Goal: Information Seeking & Learning: Learn about a topic

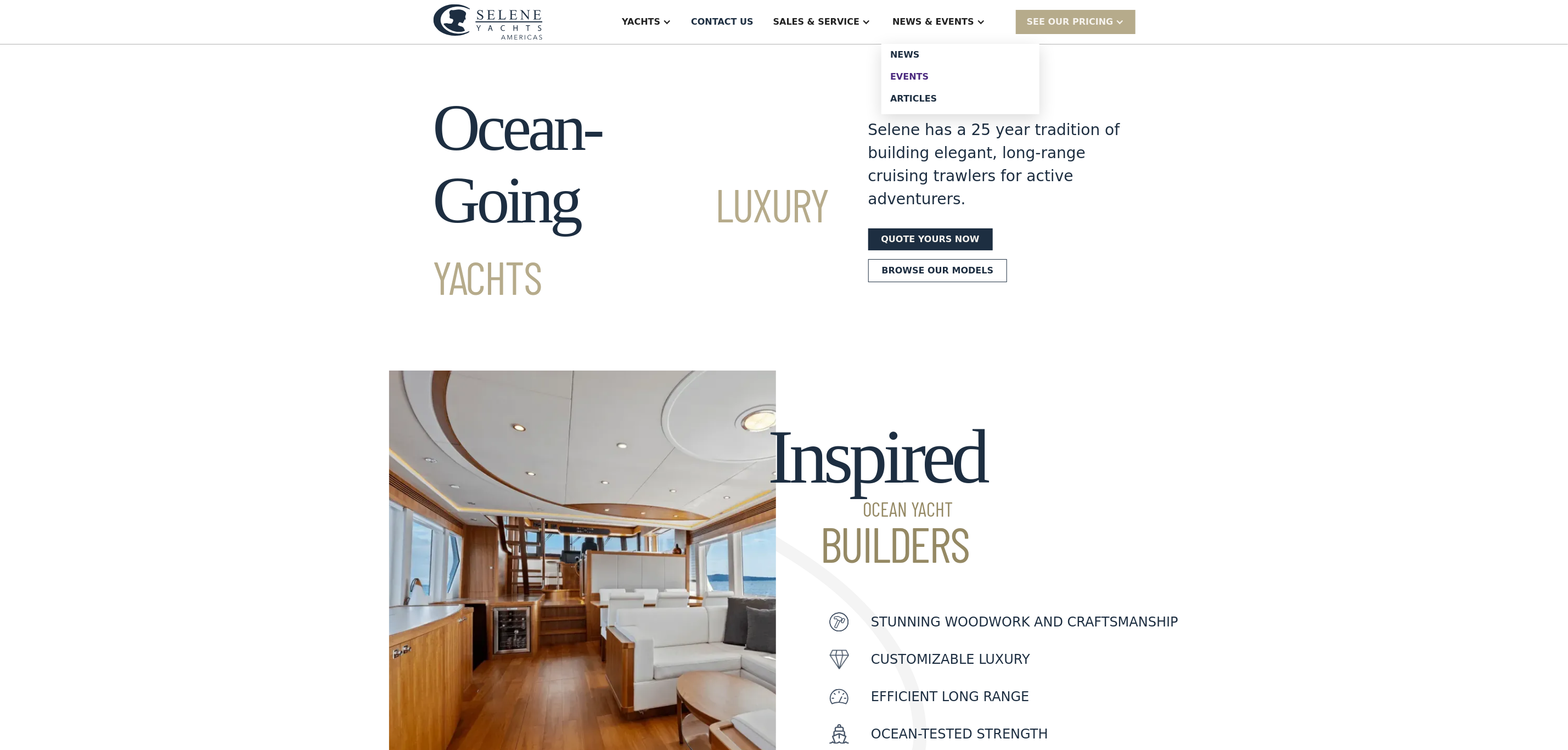
click at [937, 72] on div "Events" at bounding box center [960, 77] width 141 height 9
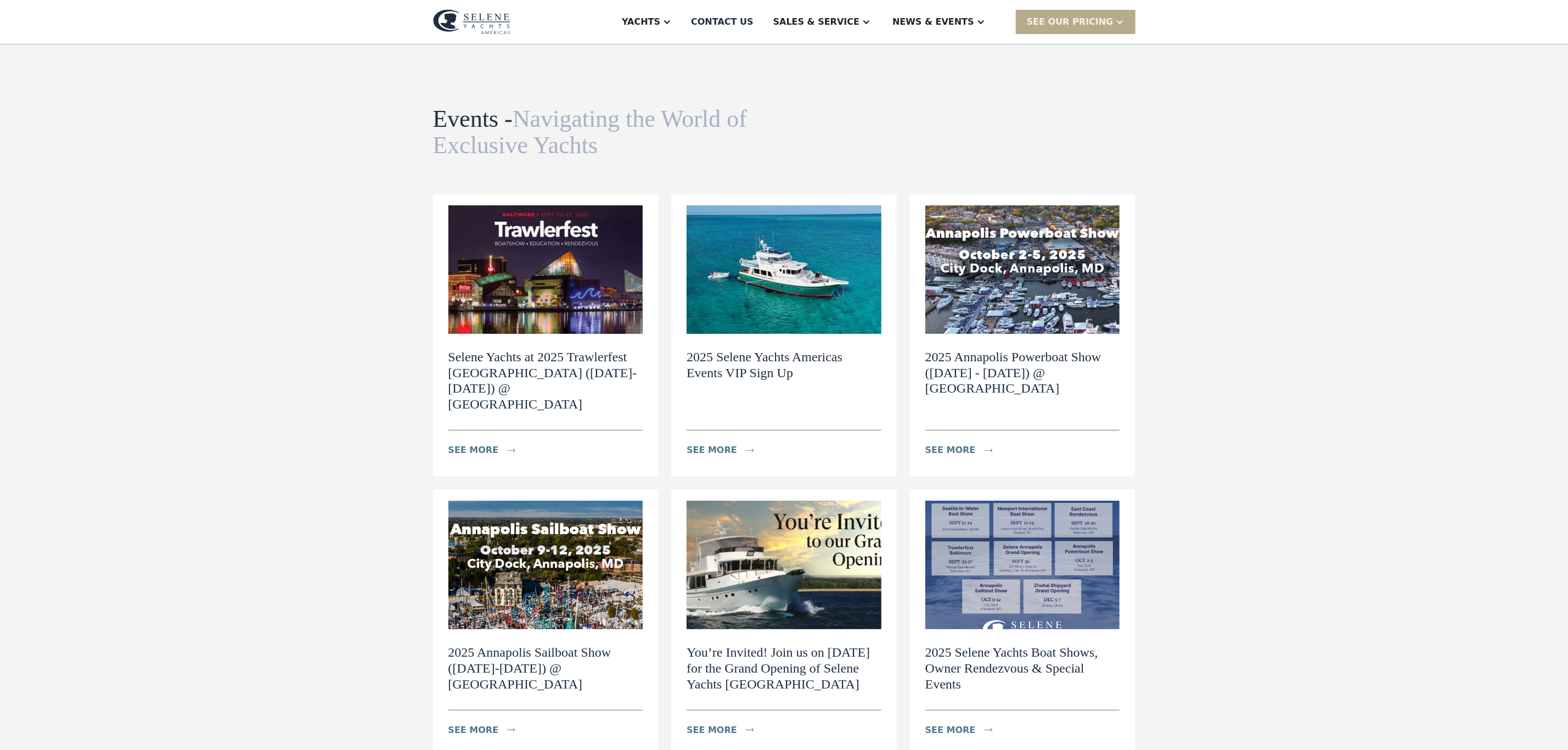
click at [491, 295] on img at bounding box center [546, 269] width 195 height 128
